Goal: Transaction & Acquisition: Purchase product/service

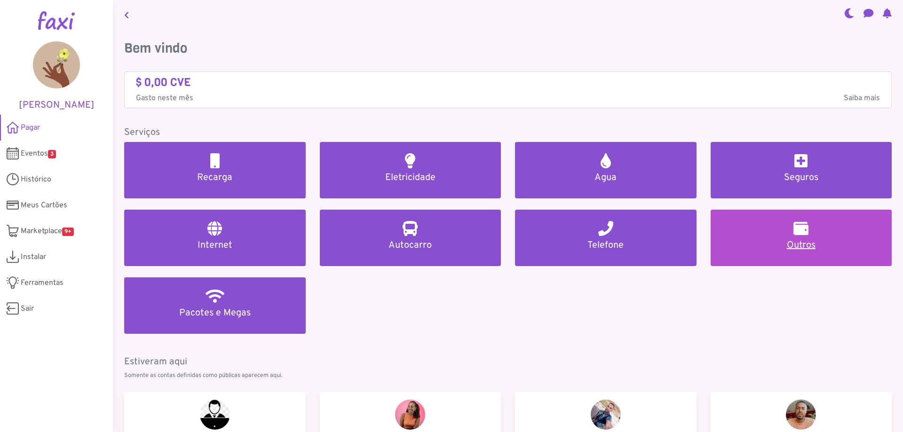
click at [799, 230] on h2 at bounding box center [801, 228] width 15 height 15
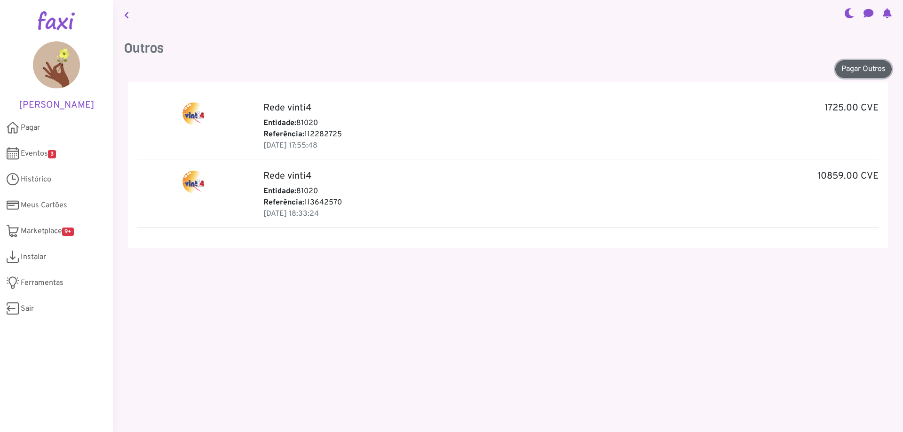
click at [859, 67] on link "Pagar Outros" at bounding box center [864, 69] width 56 height 18
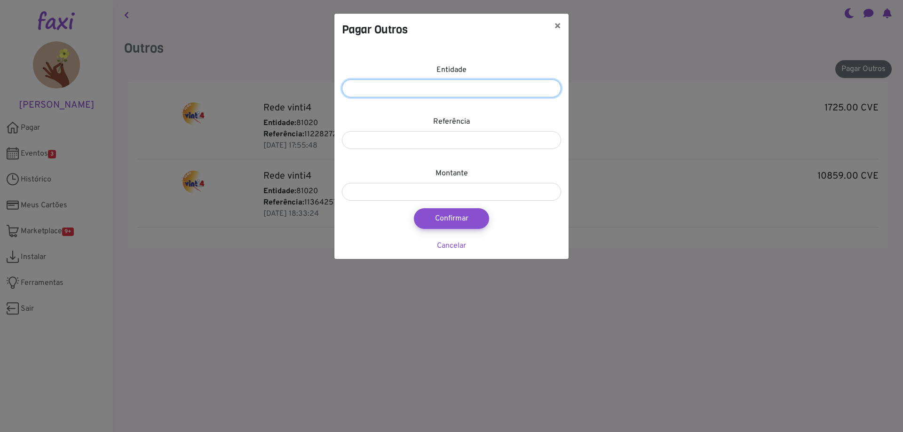
click at [508, 89] on input "number" at bounding box center [451, 89] width 219 height 18
click at [462, 89] on input "number" at bounding box center [451, 89] width 219 height 18
type input "*****"
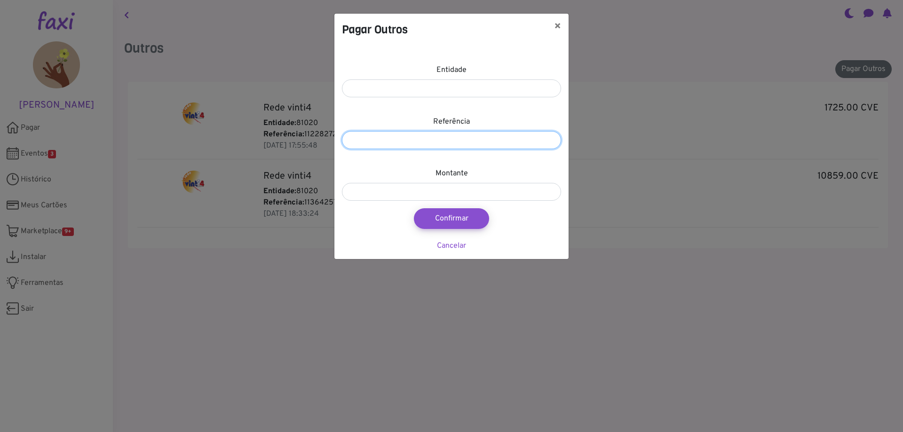
click at [439, 139] on input "number" at bounding box center [451, 140] width 219 height 18
type input "*********"
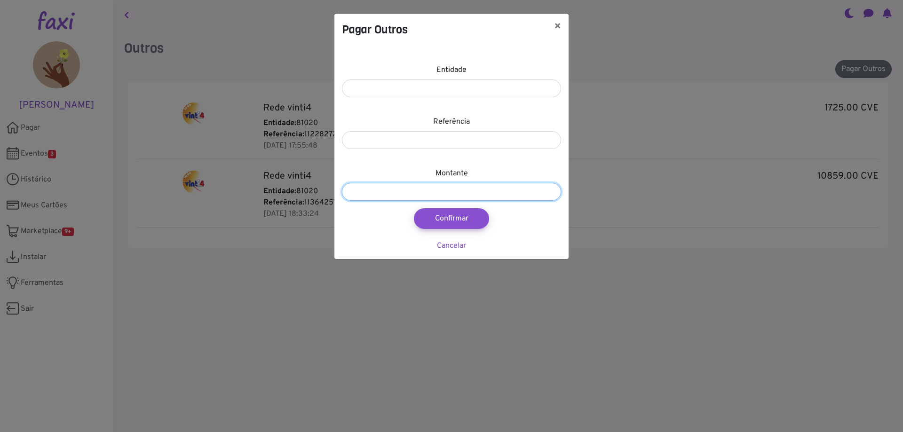
click at [495, 192] on input "number" at bounding box center [451, 192] width 219 height 18
type input "*****"
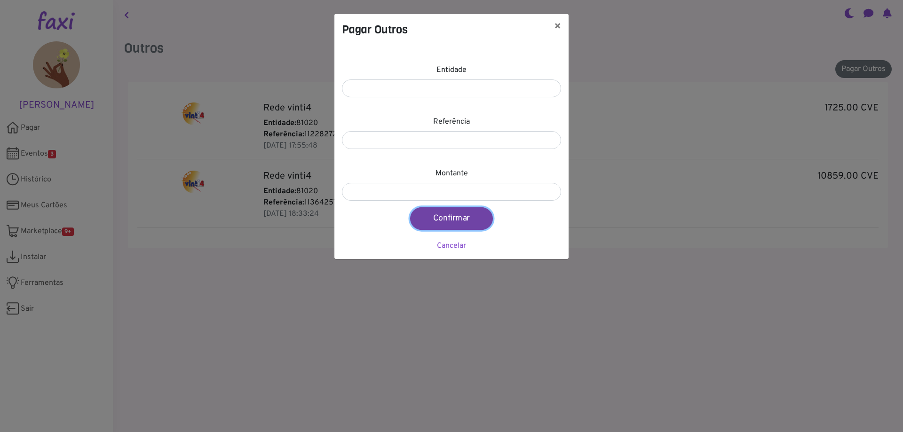
click at [456, 218] on button "Confirmar" at bounding box center [451, 218] width 83 height 23
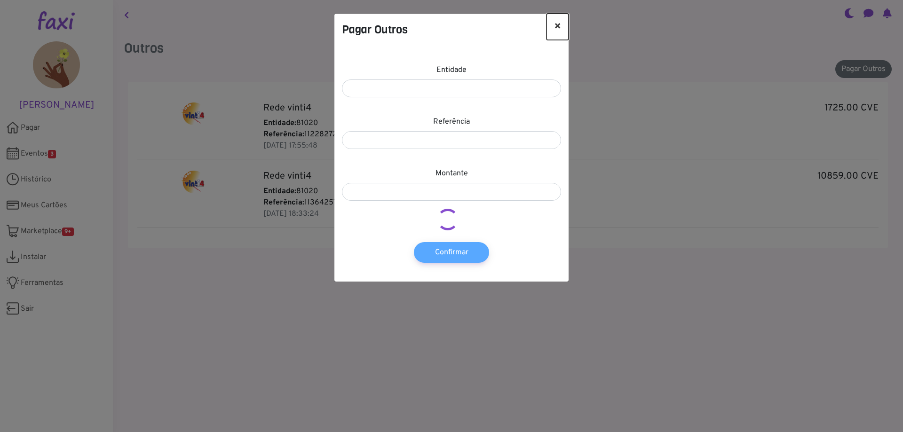
click at [559, 23] on button "×" at bounding box center [558, 27] width 22 height 26
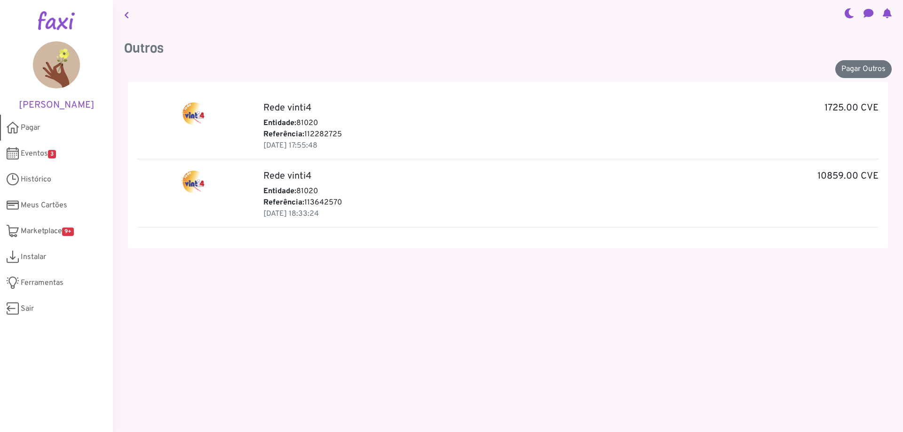
click at [30, 128] on span "Pagar" at bounding box center [30, 127] width 19 height 11
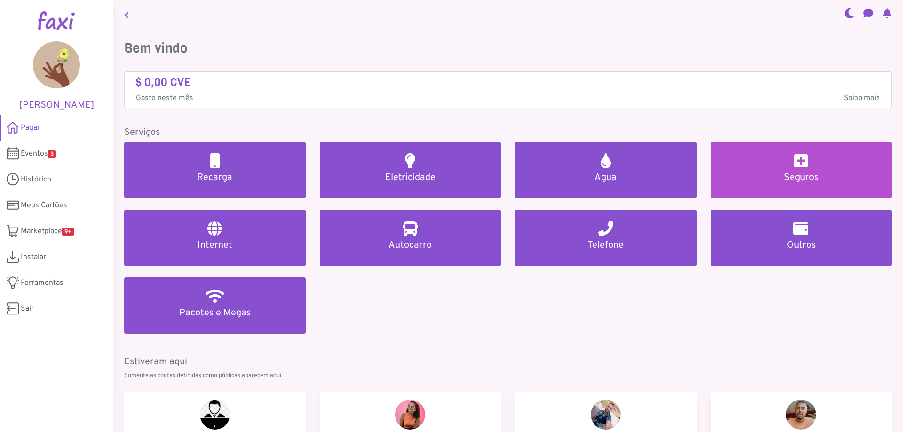
click at [812, 162] on link "Seguros" at bounding box center [802, 170] width 182 height 56
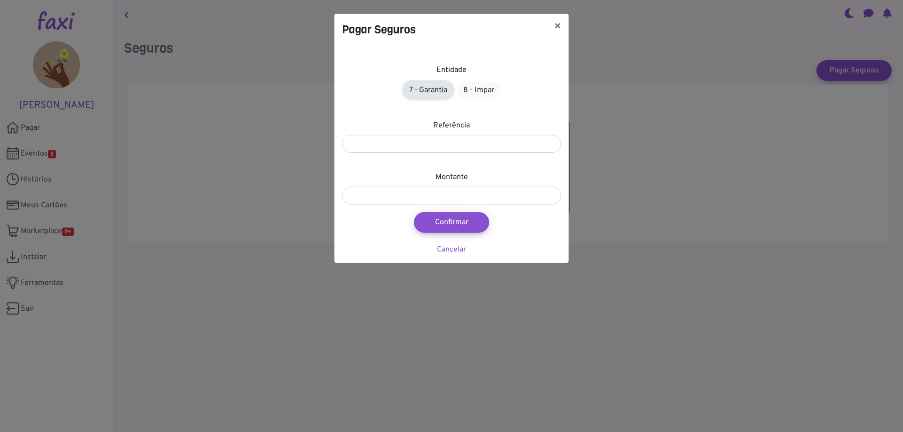
click at [434, 86] on link "7 - Garantia" at bounding box center [428, 90] width 50 height 18
click at [446, 146] on input "number" at bounding box center [451, 144] width 219 height 18
click at [456, 141] on input "number" at bounding box center [451, 144] width 219 height 18
click at [439, 196] on input "number" at bounding box center [451, 196] width 219 height 18
click at [370, 143] on input "*********" at bounding box center [451, 144] width 219 height 18
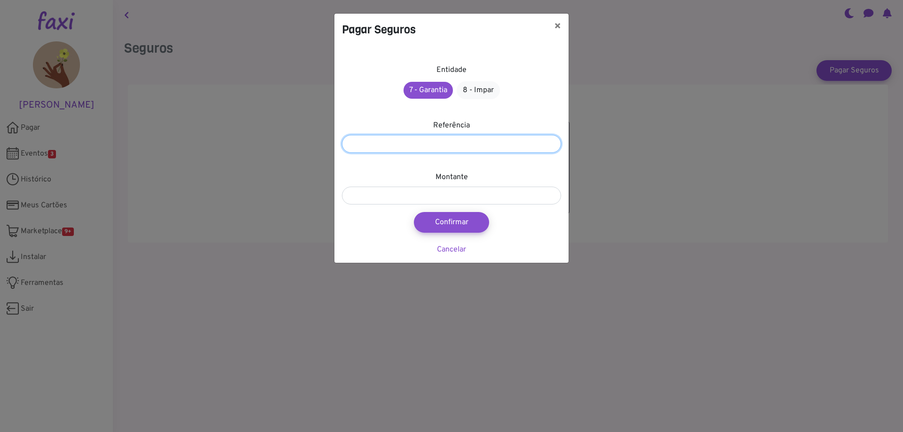
type input "*********"
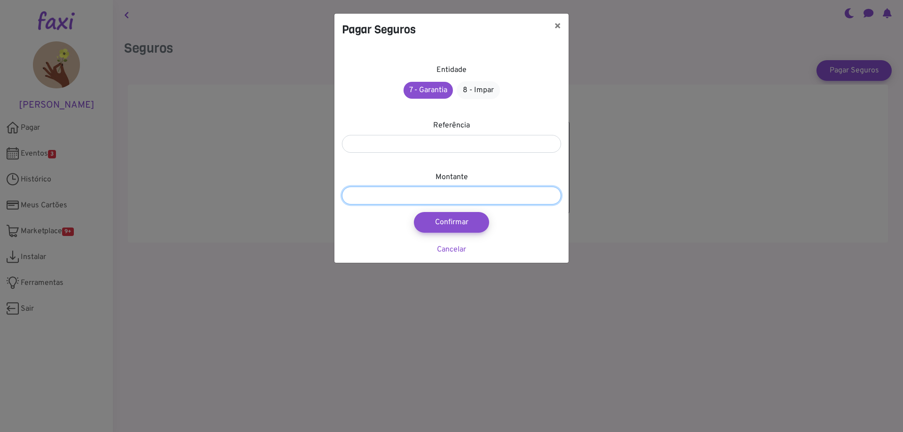
click at [375, 198] on input "number" at bounding box center [451, 196] width 219 height 18
type input "****"
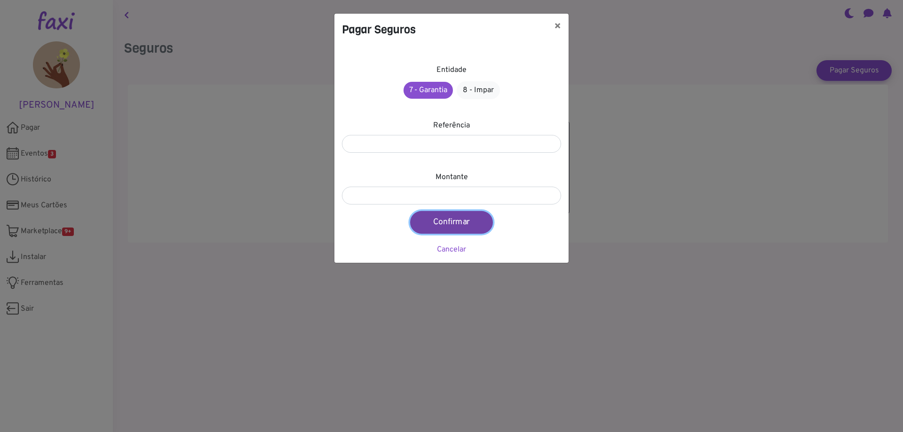
click at [462, 222] on button "Confirmar" at bounding box center [451, 222] width 83 height 23
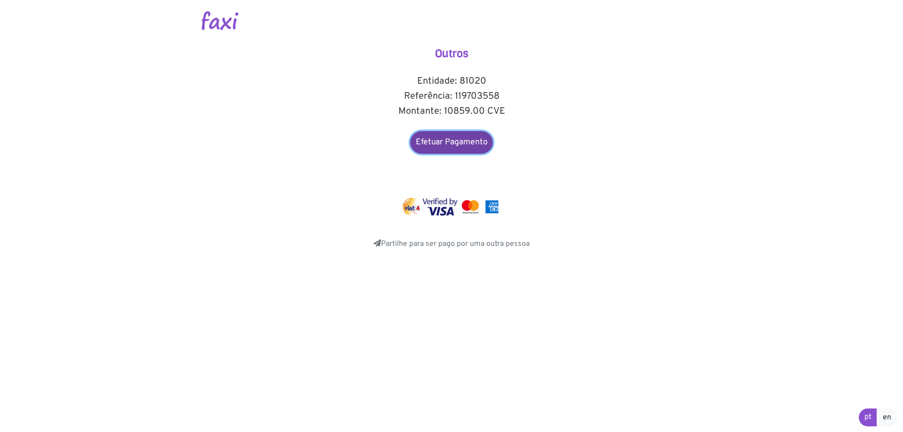
click at [452, 142] on link "Efetuar Pagamento" at bounding box center [451, 142] width 83 height 23
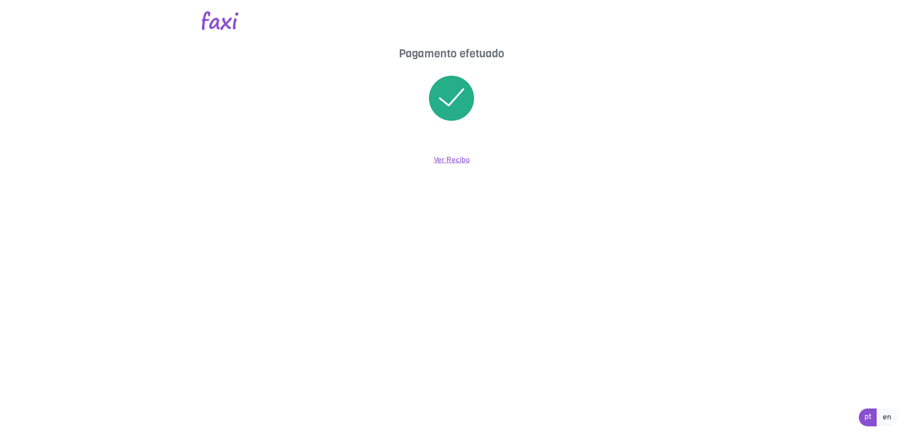
click at [449, 162] on link "Ver Recibo" at bounding box center [452, 160] width 36 height 9
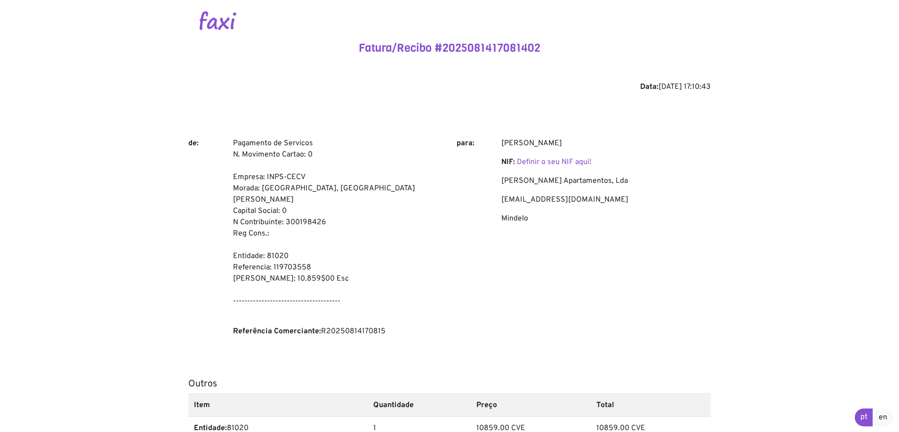
scroll to position [170, 0]
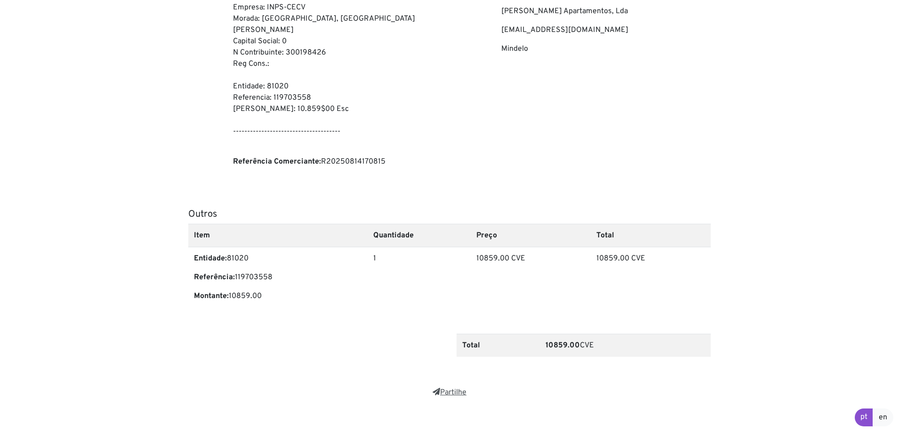
click at [443, 388] on link "Partilhe" at bounding box center [449, 392] width 34 height 9
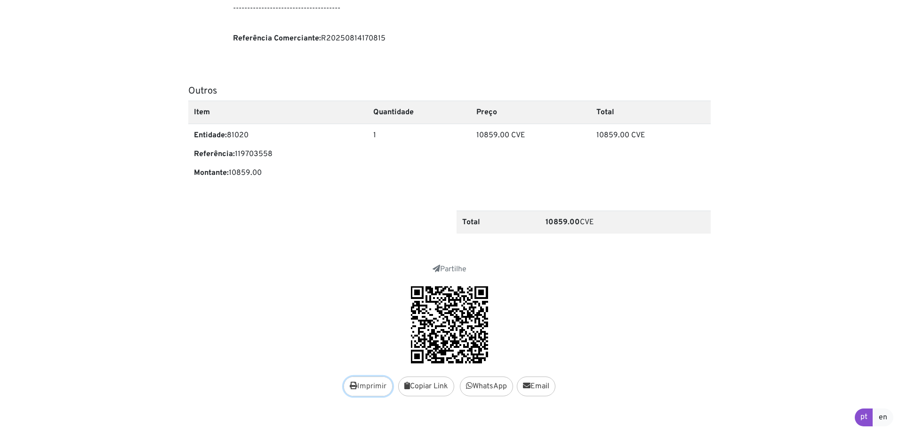
click at [367, 378] on button "Imprimir" at bounding box center [367, 387] width 49 height 20
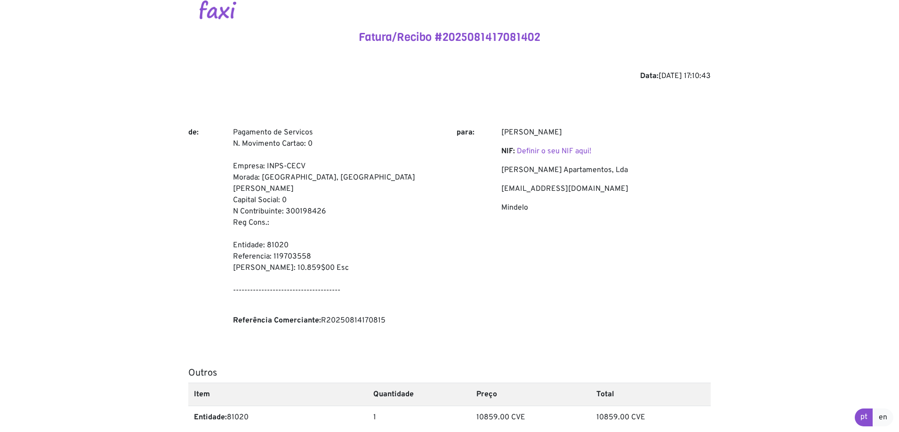
scroll to position [0, 0]
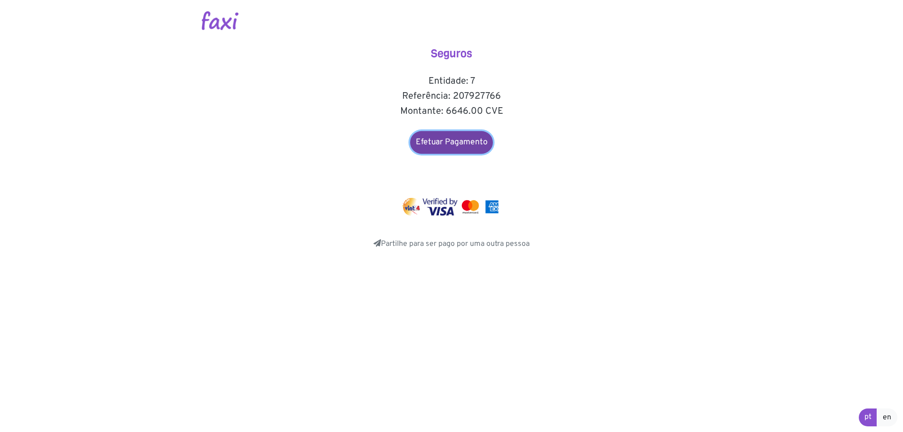
click at [446, 138] on link "Efetuar Pagamento" at bounding box center [451, 142] width 83 height 23
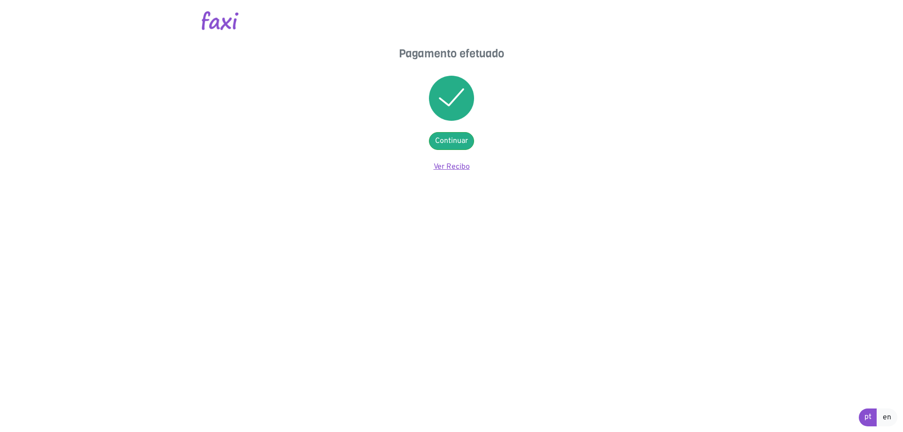
click at [454, 167] on link "Ver Recibo" at bounding box center [452, 166] width 36 height 9
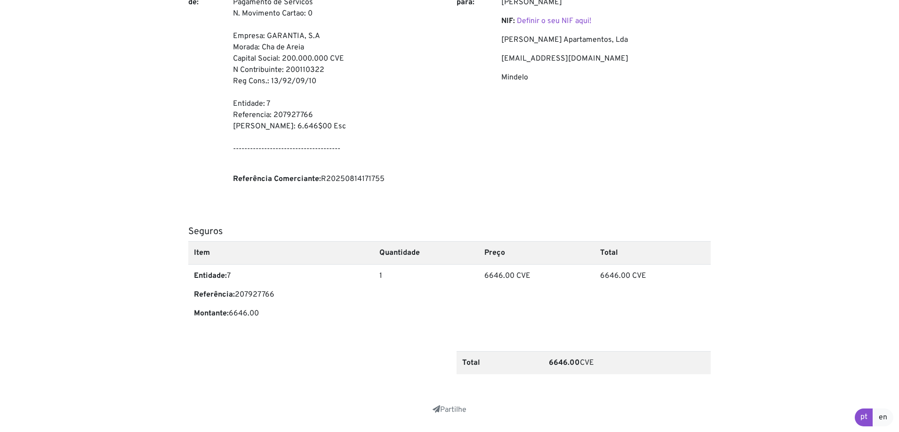
scroll to position [170, 0]
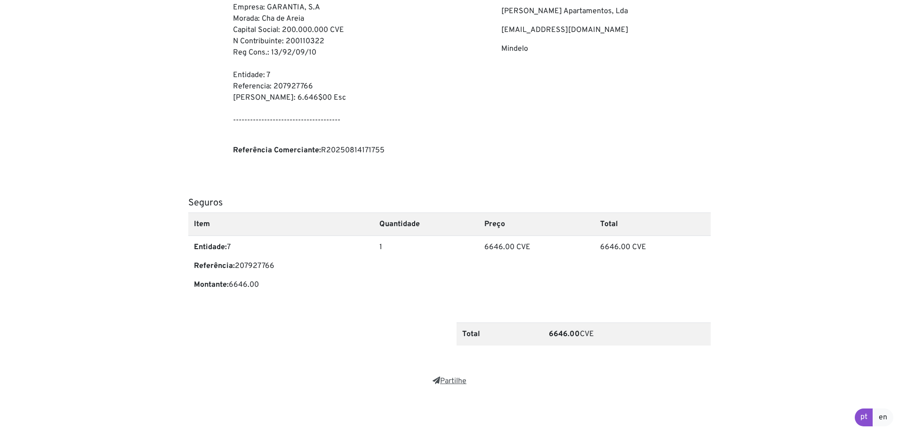
click at [455, 381] on link "Partilhe" at bounding box center [449, 381] width 34 height 9
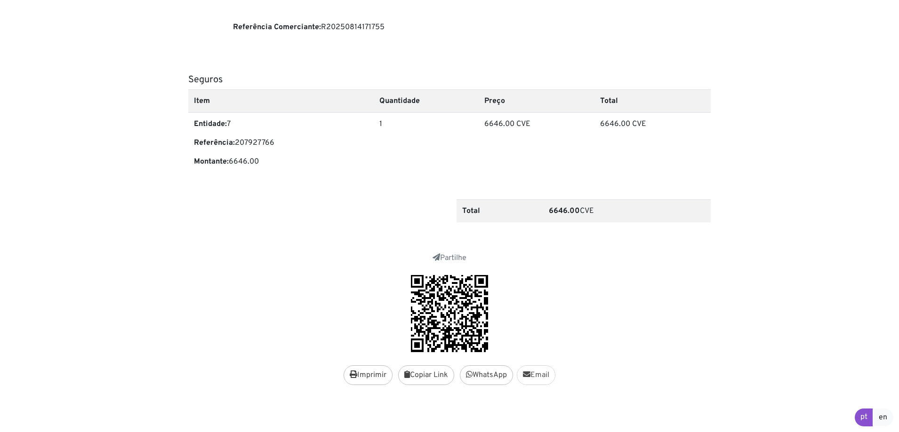
click at [542, 374] on link "Email" at bounding box center [536, 376] width 39 height 20
click at [421, 374] on button "Copiar Link" at bounding box center [426, 376] width 56 height 20
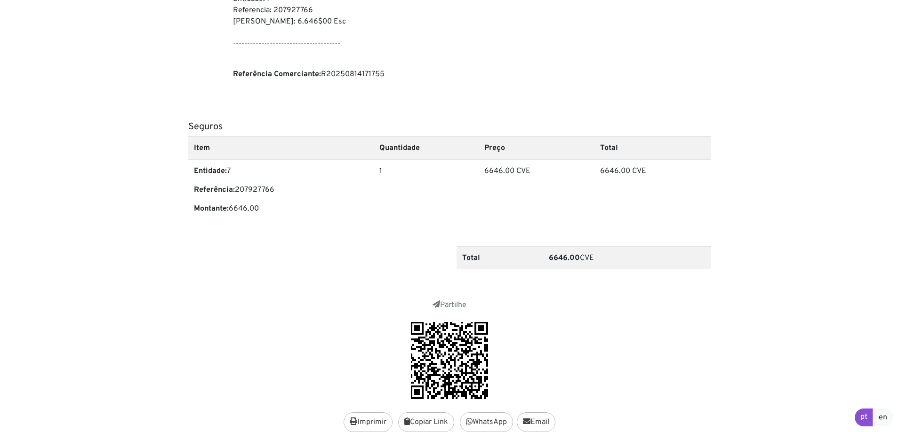
scroll to position [0, 0]
